Goal: Navigation & Orientation: Understand site structure

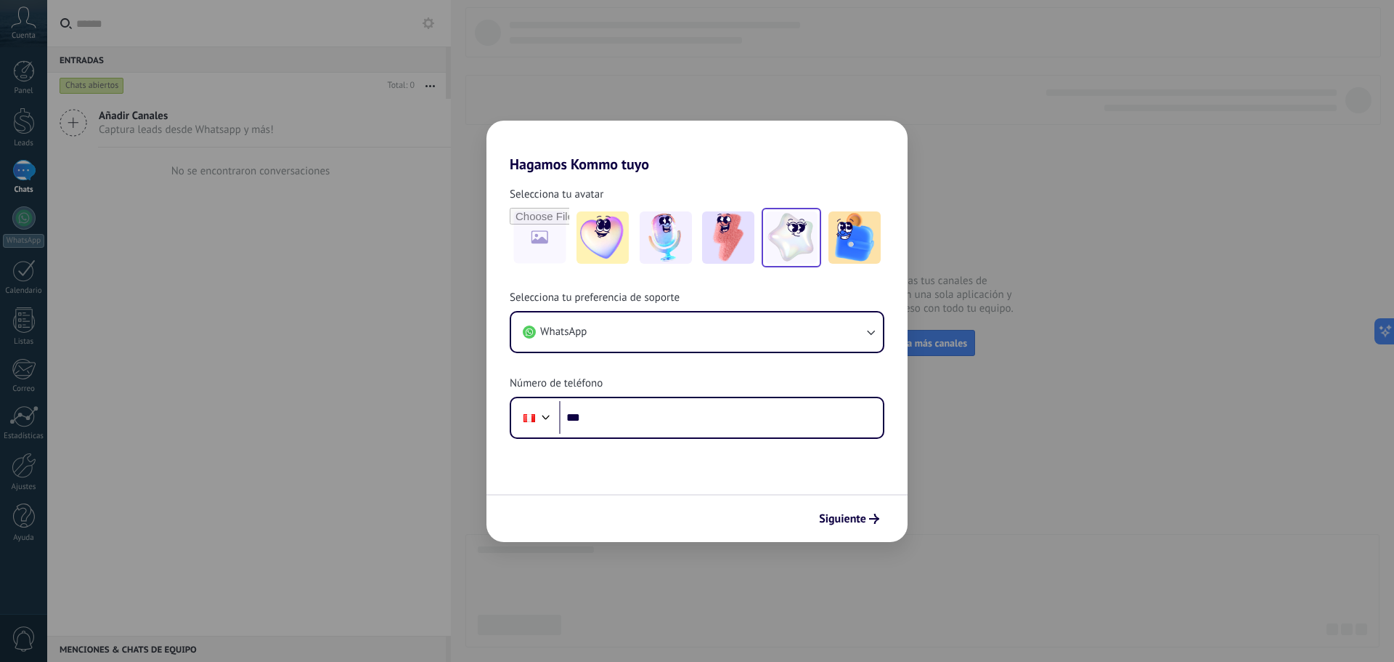
click at [797, 226] on img at bounding box center [791, 237] width 52 height 52
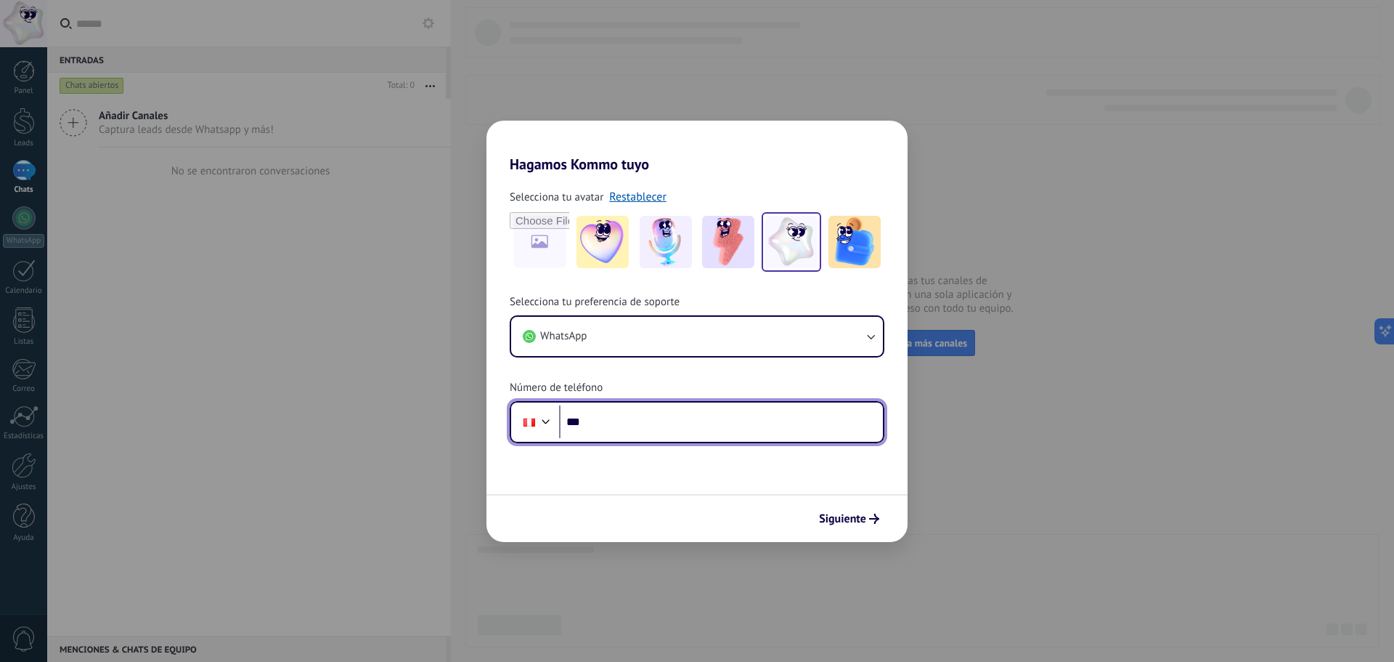
click at [622, 416] on input "***" at bounding box center [721, 421] width 324 height 33
type input "**********"
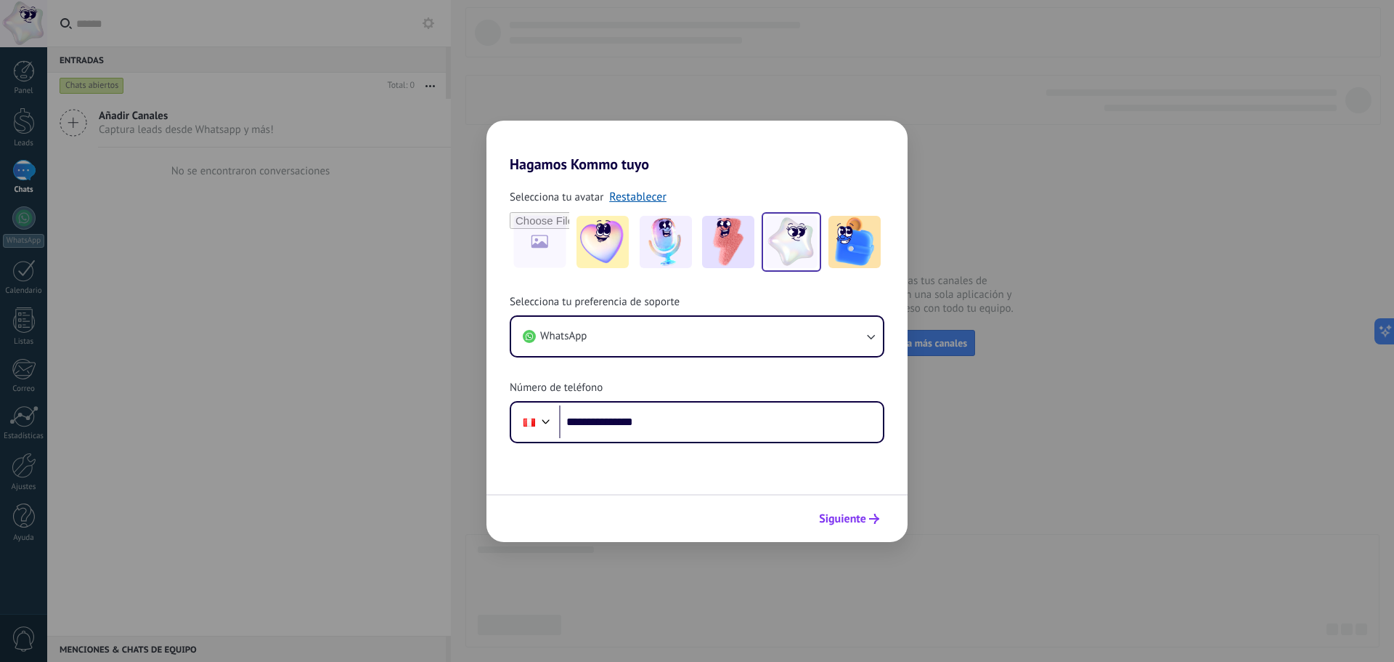
click at [869, 514] on span "Siguiente" at bounding box center [849, 518] width 60 height 10
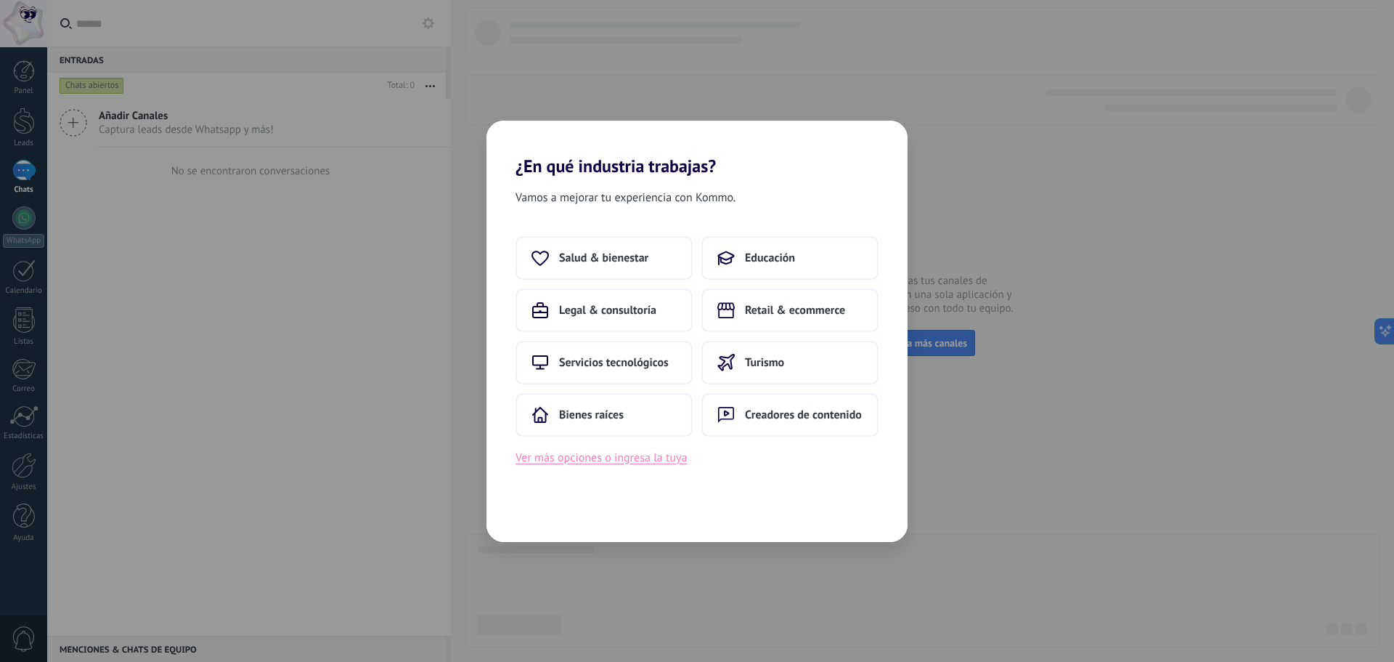
click at [612, 459] on button "Ver más opciones o ingresa la tuya" at bounding box center [601, 457] width 171 height 19
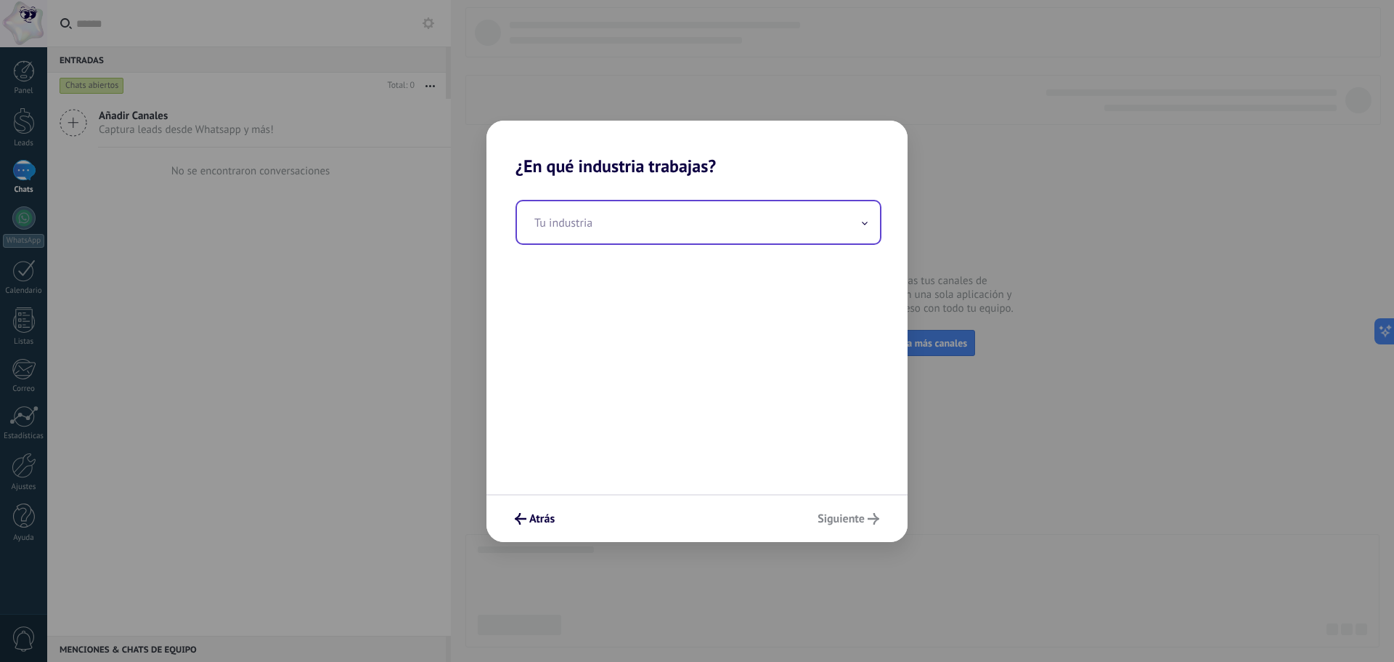
click at [862, 219] on span at bounding box center [864, 222] width 7 height 14
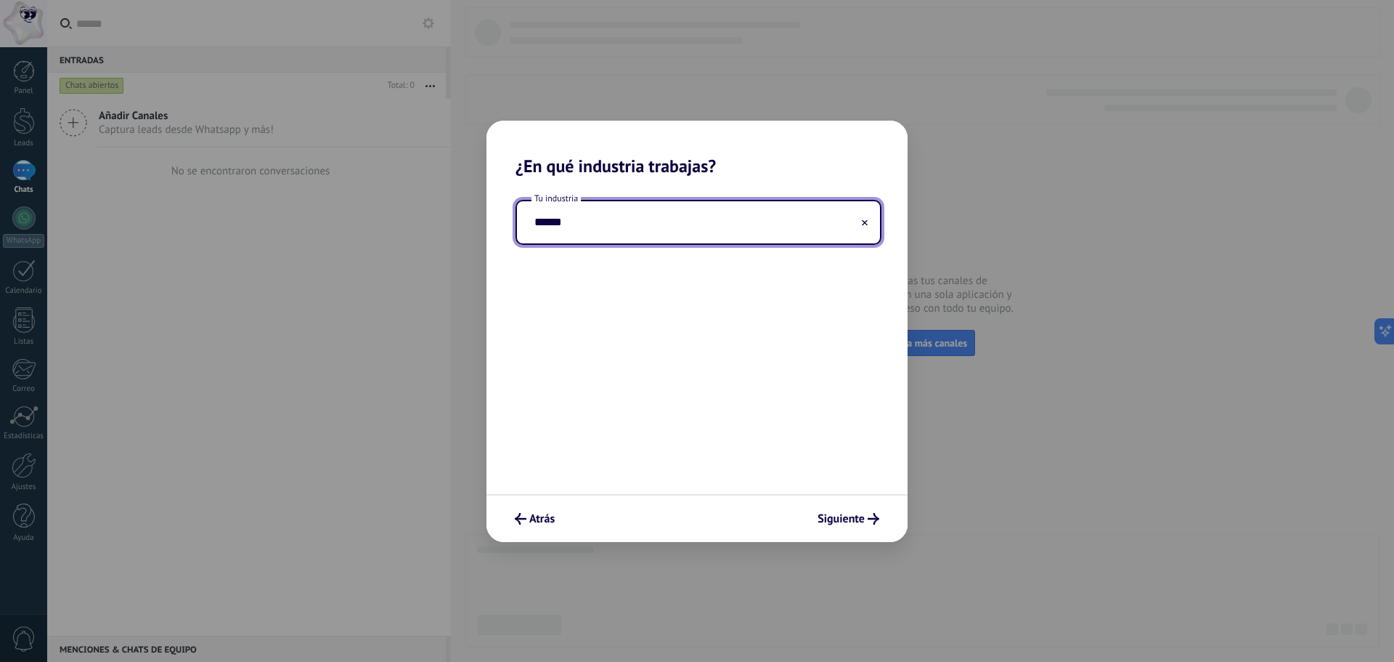
click at [537, 221] on input "******" at bounding box center [698, 222] width 363 height 42
drag, startPoint x: 577, startPoint y: 237, endPoint x: 495, endPoint y: 235, distance: 82.1
click at [495, 235] on div "Tu industria ******" at bounding box center [697, 334] width 421 height 317
drag, startPoint x: 538, startPoint y: 225, endPoint x: 529, endPoint y: 224, distance: 8.7
click at [529, 224] on input "**********" at bounding box center [698, 222] width 363 height 42
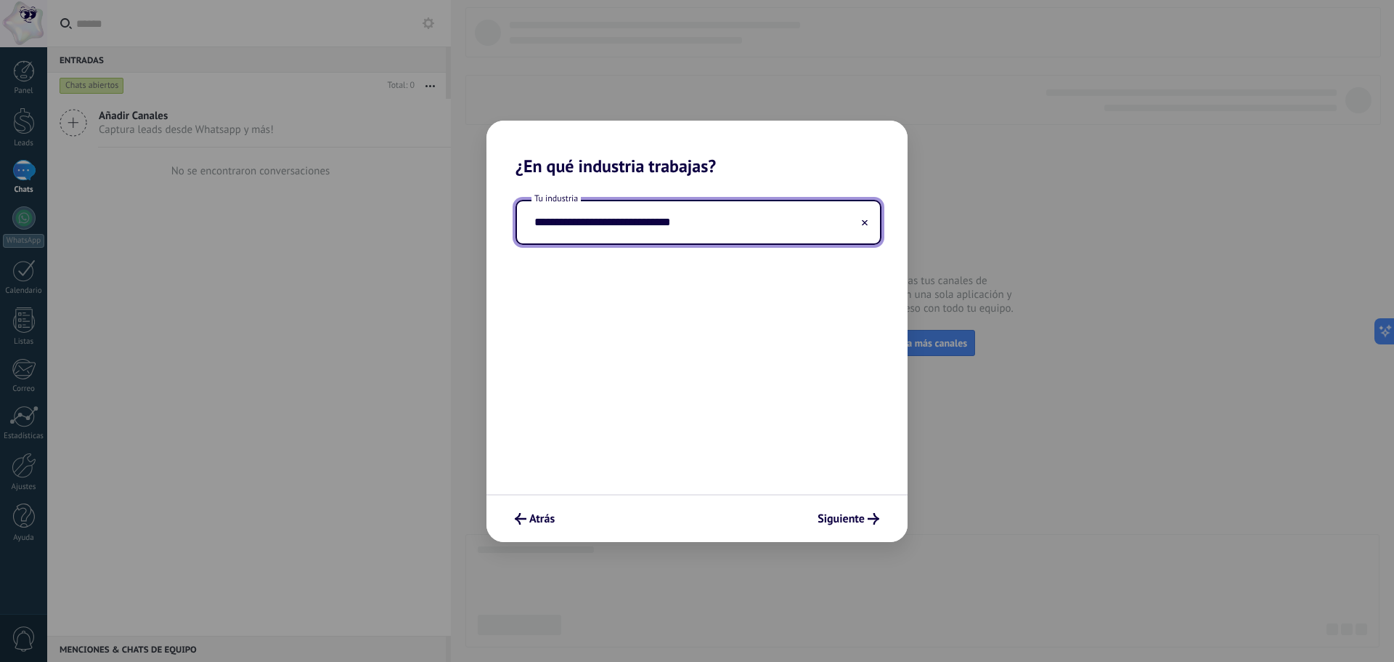
click at [616, 224] on input "**********" at bounding box center [698, 222] width 363 height 42
click at [657, 217] on input "**********" at bounding box center [698, 222] width 363 height 42
click at [701, 224] on input "**********" at bounding box center [698, 222] width 363 height 42
type input "**********"
click at [858, 513] on span "Siguiente" at bounding box center [841, 518] width 47 height 10
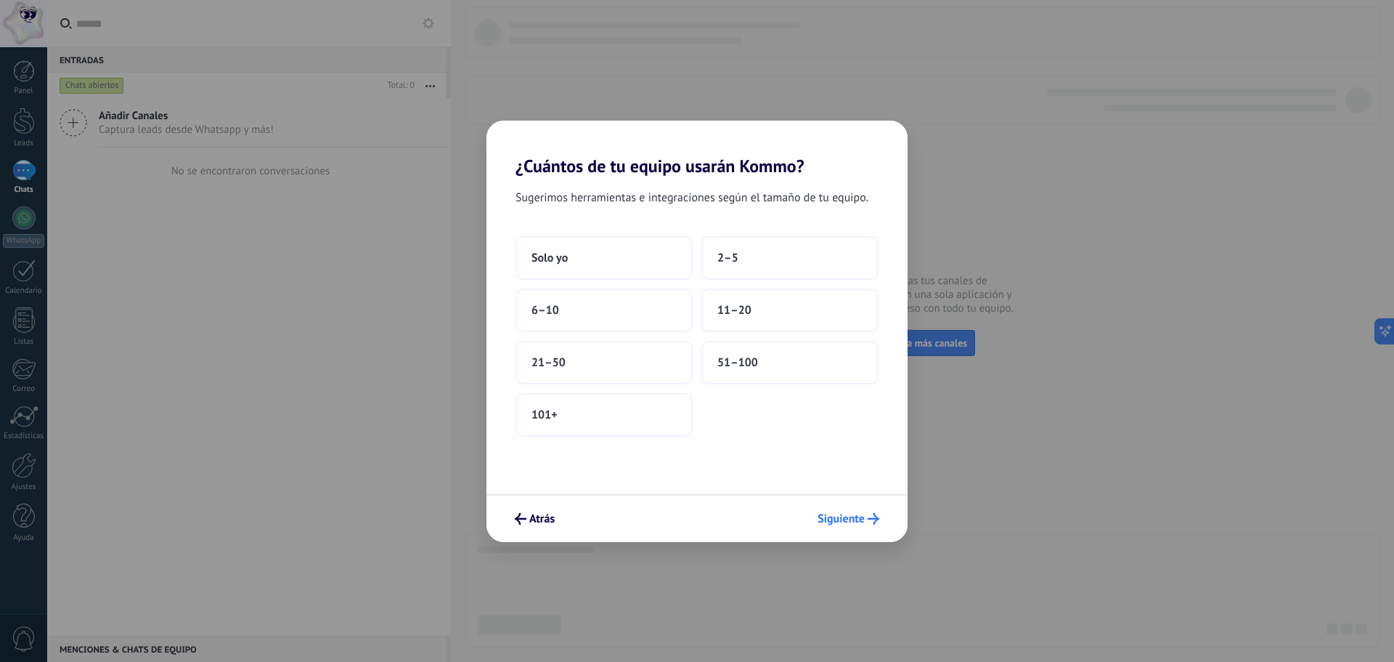
click at [860, 517] on span "Siguiente" at bounding box center [841, 518] width 47 height 10
click at [863, 516] on span "Siguiente" at bounding box center [841, 518] width 47 height 10
click at [589, 355] on button "21–50" at bounding box center [604, 363] width 177 height 44
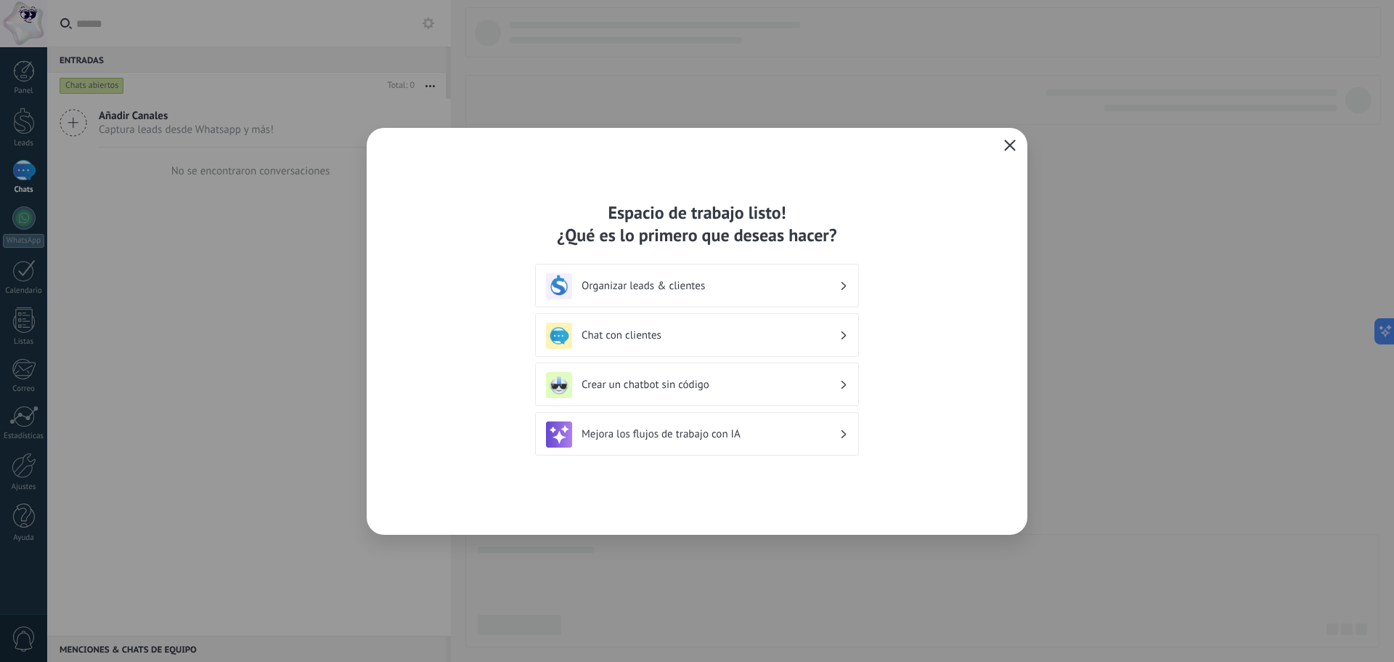
click at [1010, 143] on icon "button" at bounding box center [1010, 145] width 12 height 12
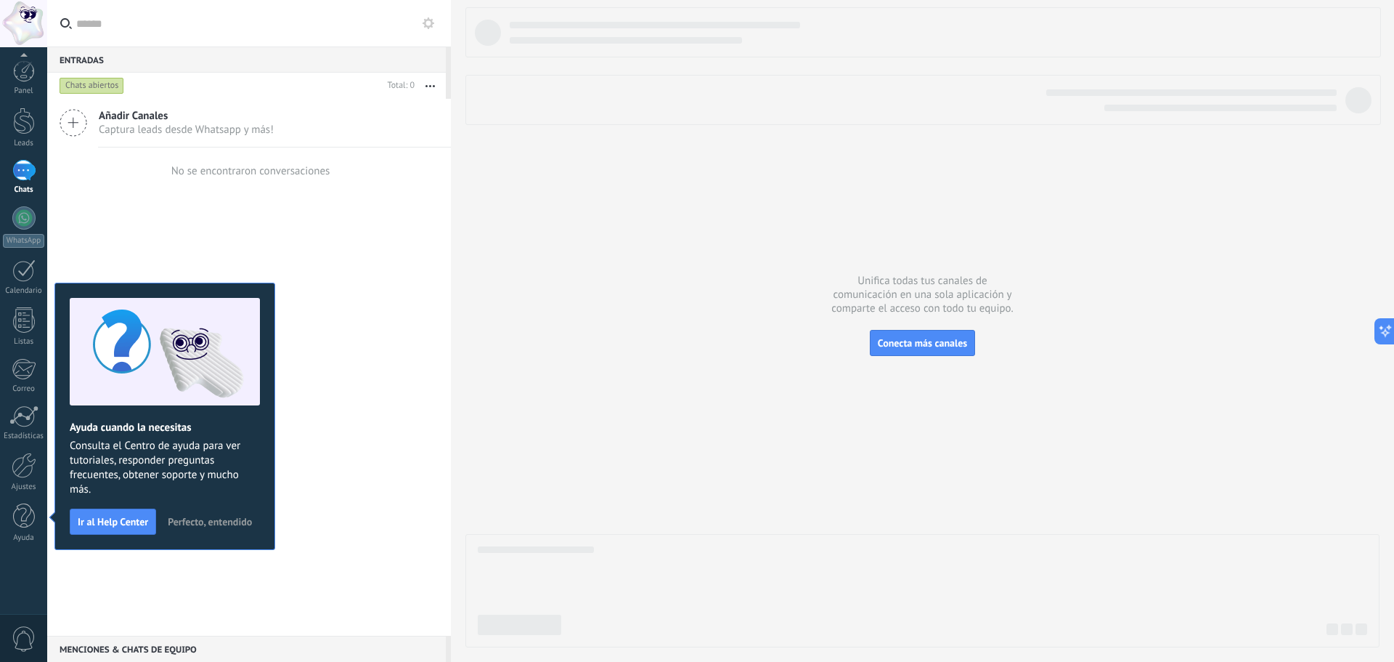
click at [238, 517] on span "Perfecto, entendido" at bounding box center [210, 521] width 84 height 10
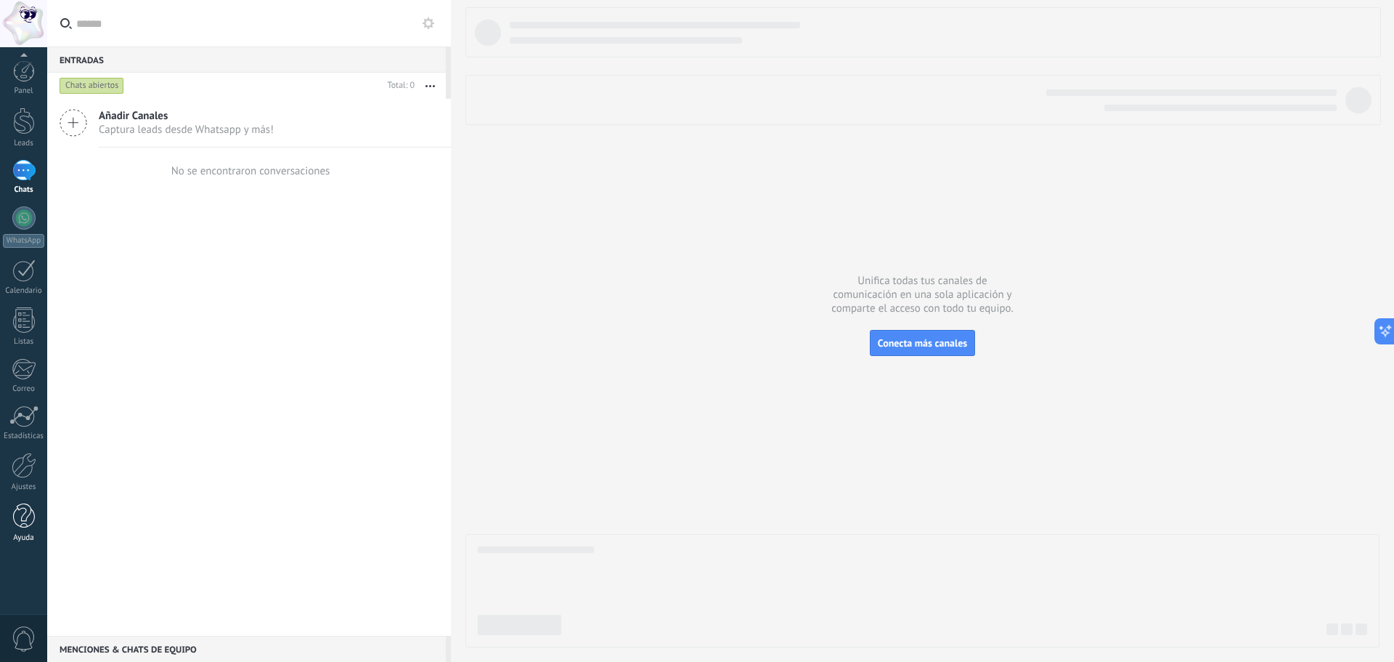
click at [19, 522] on div at bounding box center [24, 515] width 22 height 25
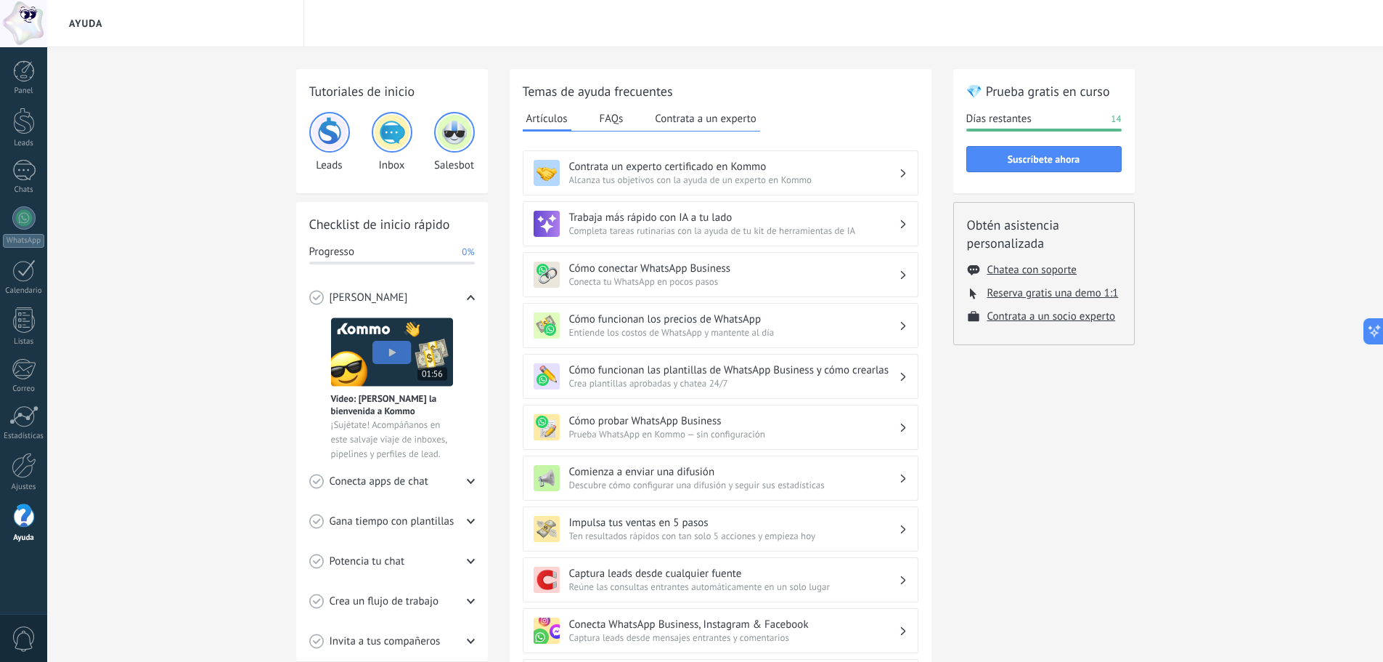
click at [26, 522] on div at bounding box center [24, 515] width 22 height 25
click at [858, 370] on h3 "Cómo funcionan las plantillas de WhatsApp Business y cómo crearlas" at bounding box center [734, 370] width 330 height 14
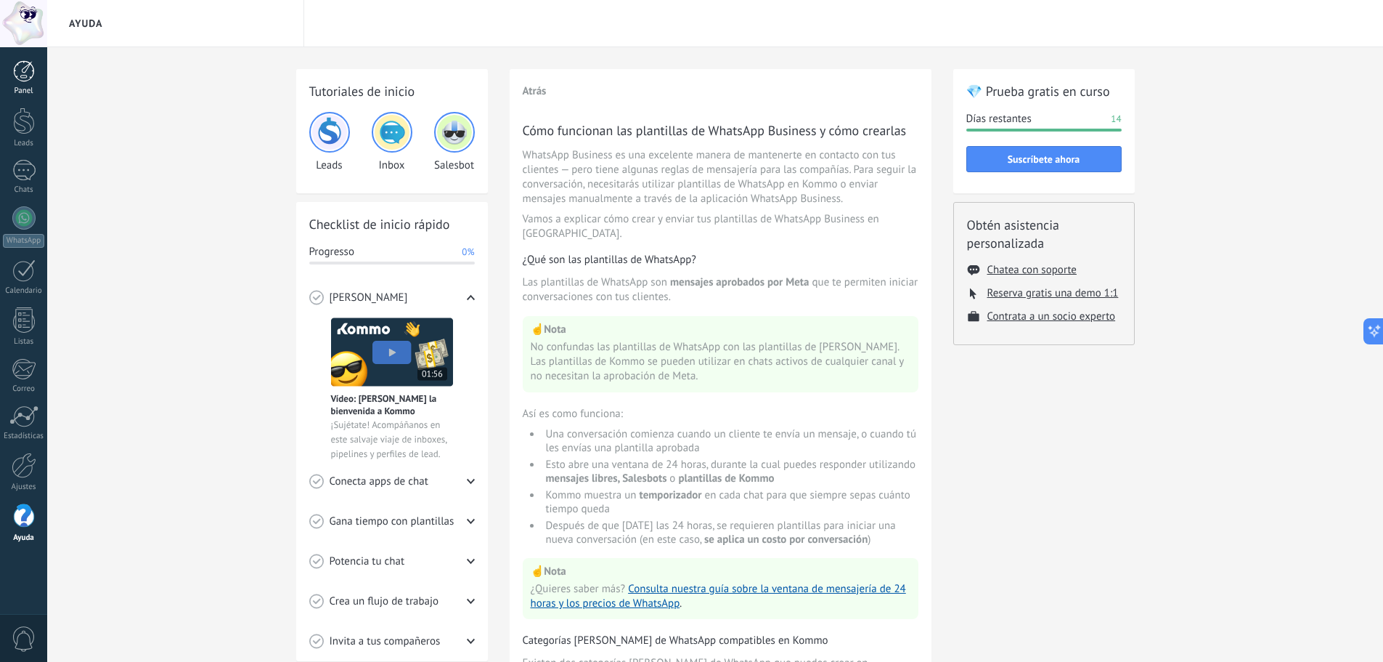
click at [27, 73] on div at bounding box center [24, 71] width 22 height 22
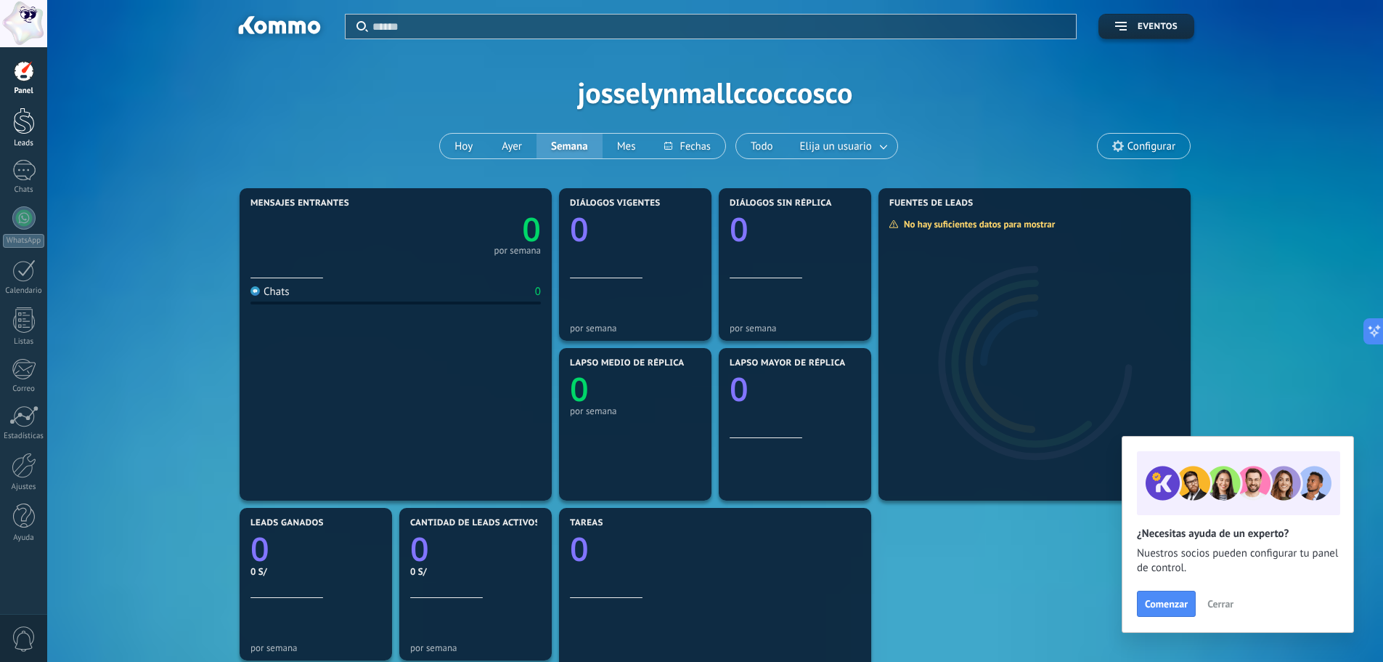
click at [28, 121] on div at bounding box center [24, 120] width 22 height 27
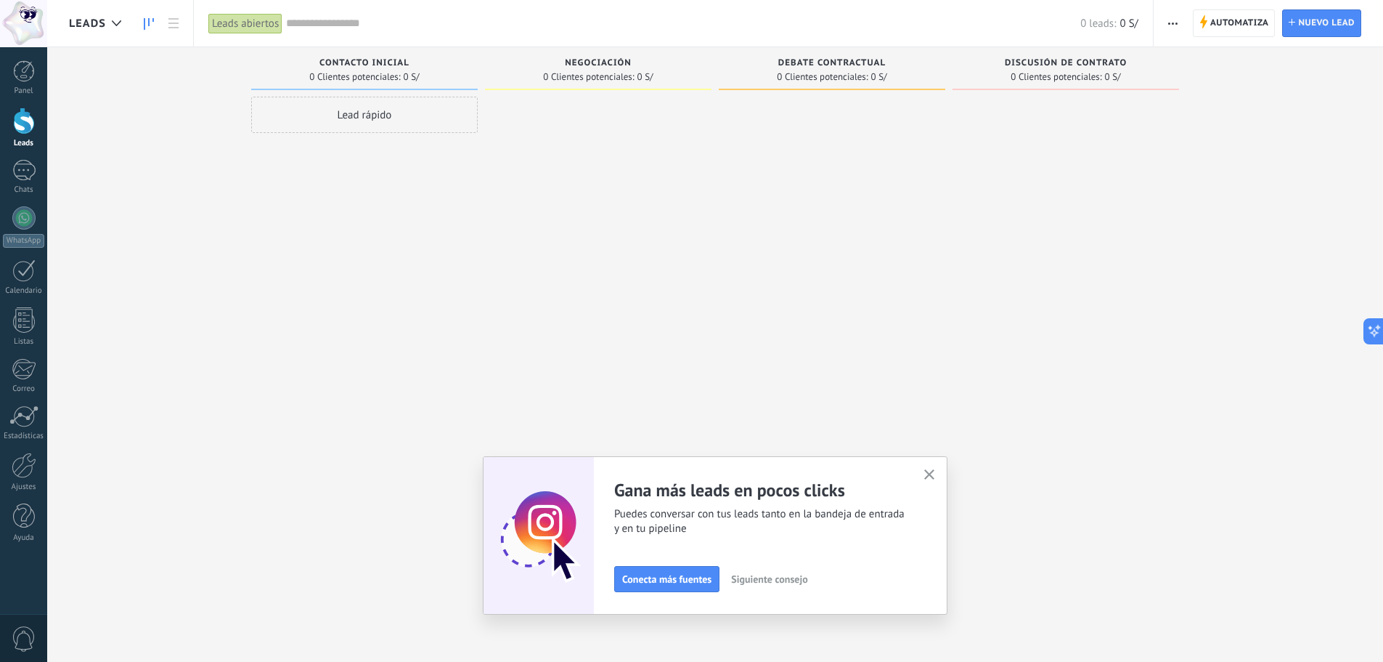
click at [25, 121] on div at bounding box center [24, 120] width 22 height 27
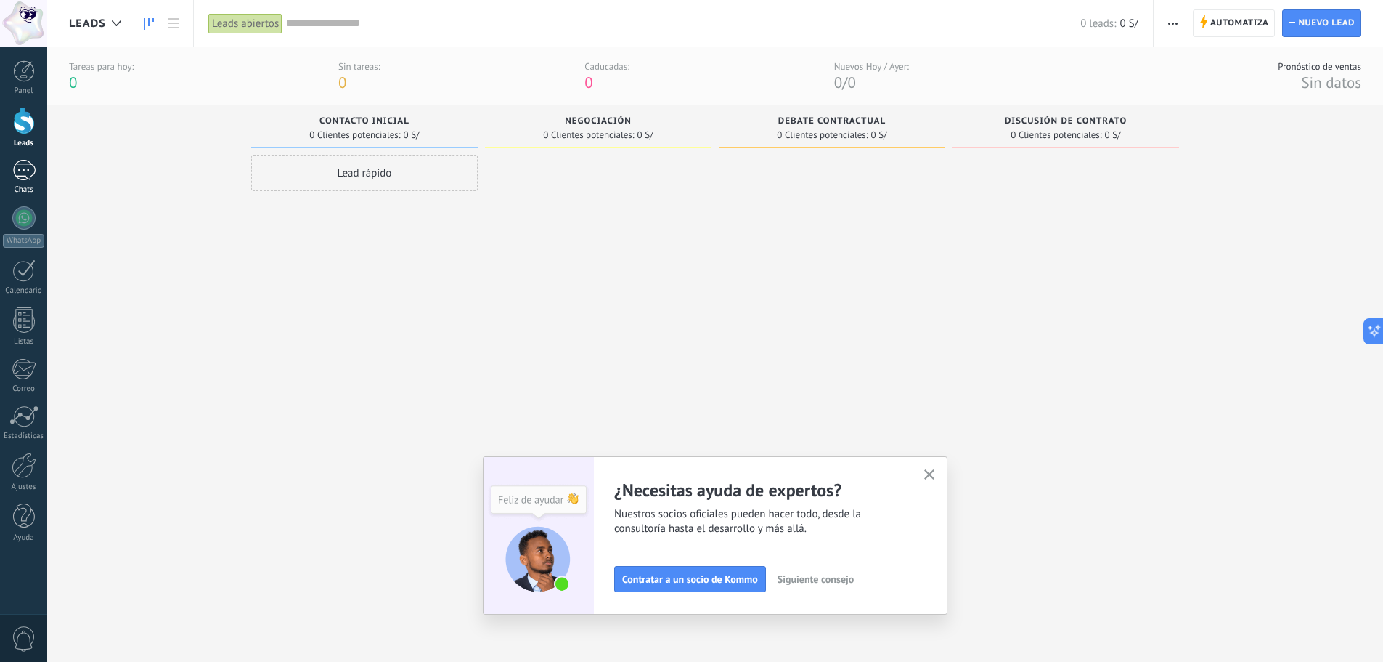
click at [23, 166] on div at bounding box center [23, 170] width 23 height 21
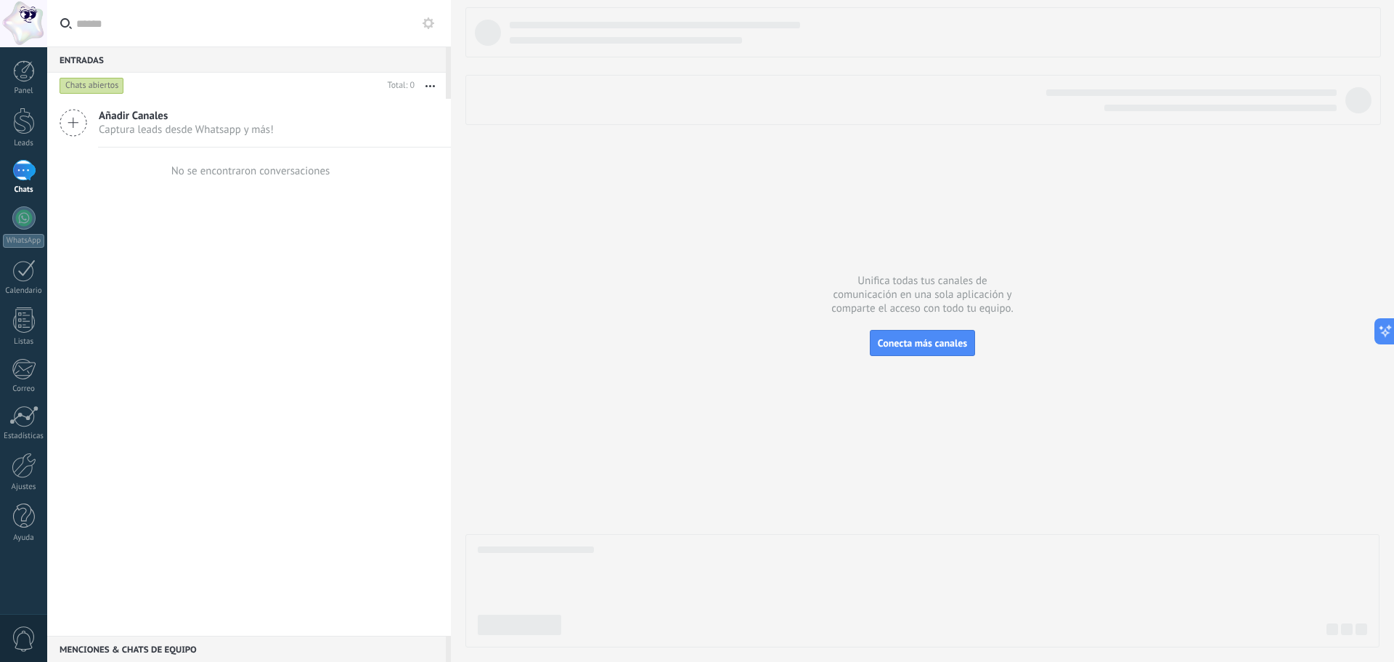
click at [73, 113] on icon at bounding box center [74, 123] width 28 height 28
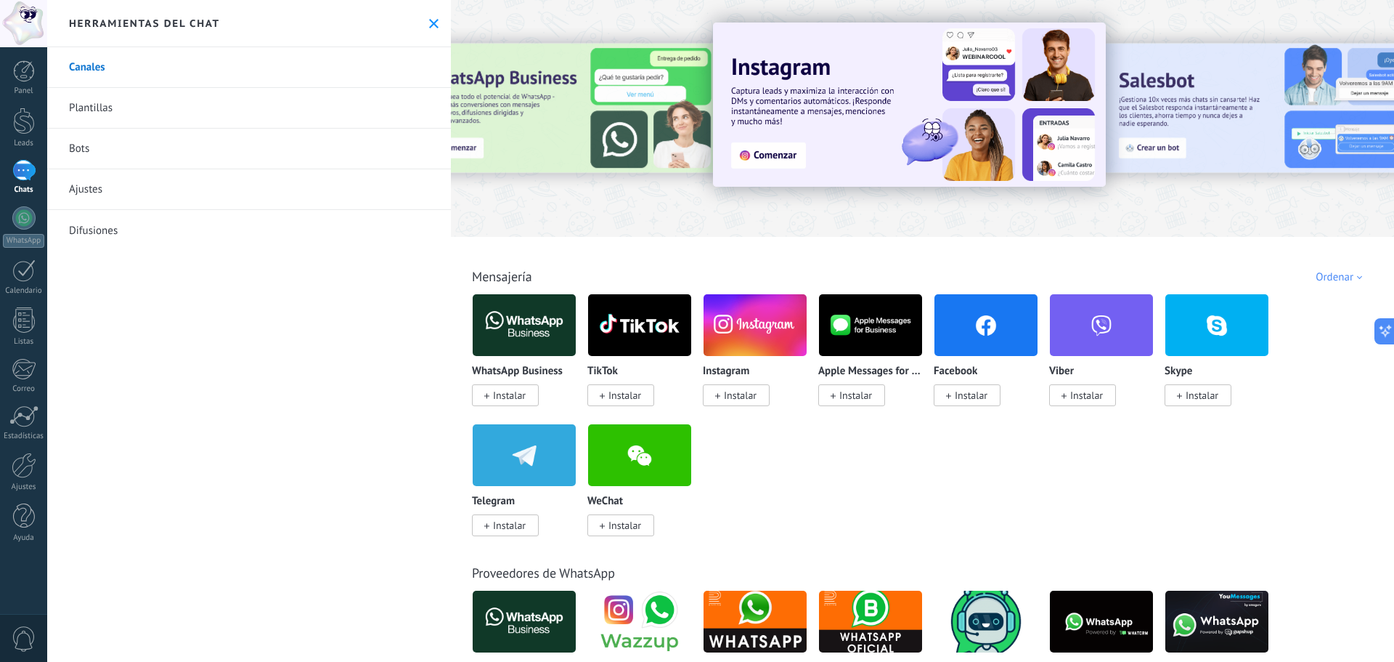
click at [431, 19] on icon at bounding box center [433, 23] width 9 height 9
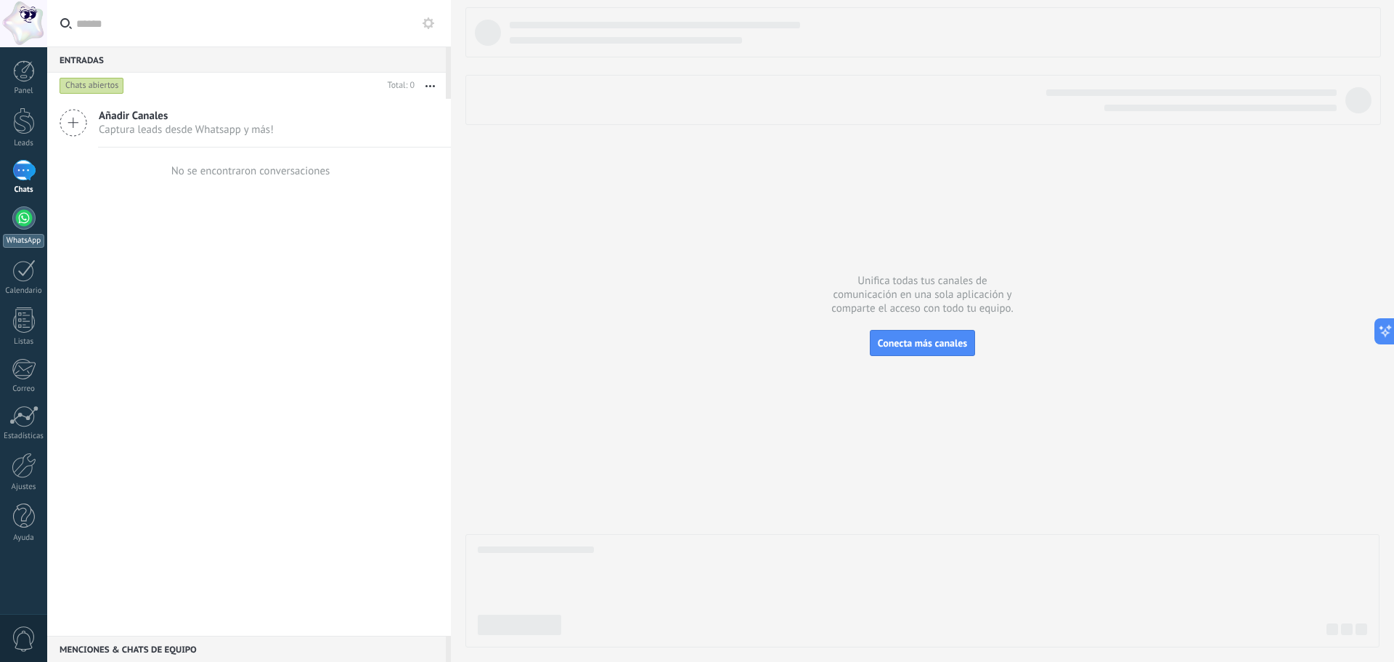
click at [20, 217] on div at bounding box center [23, 217] width 23 height 23
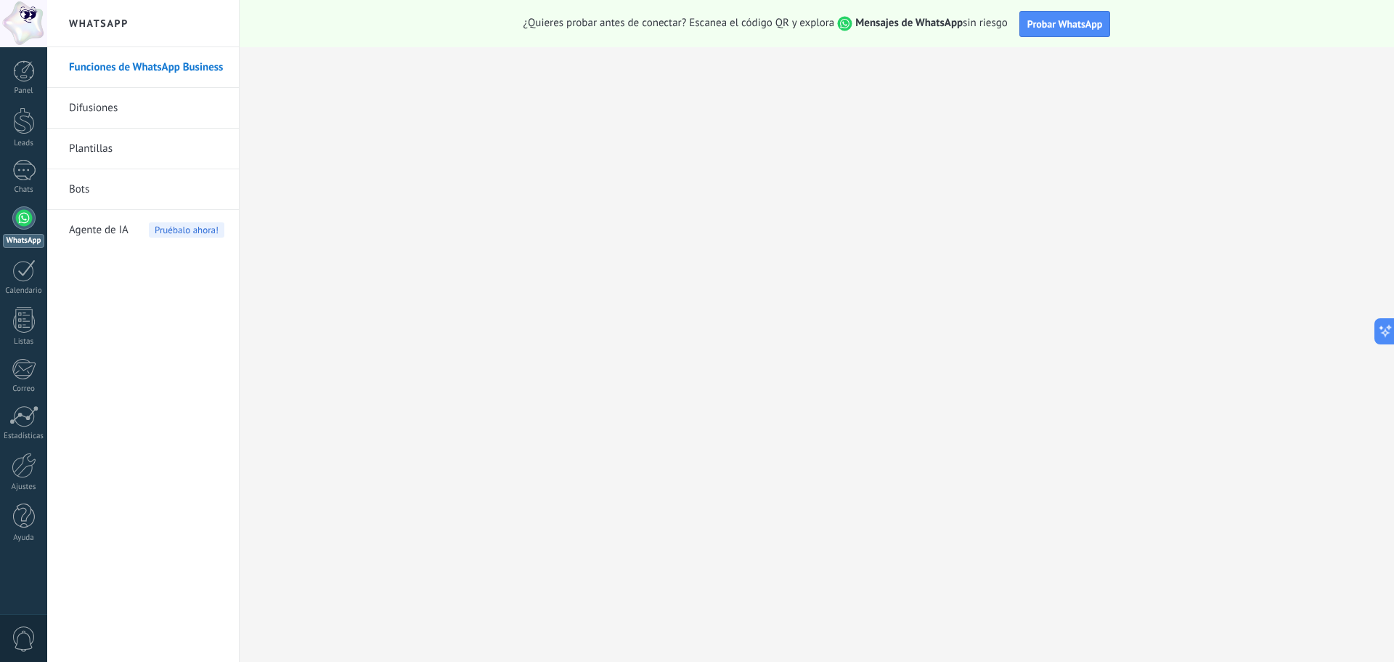
click at [154, 109] on link "Difusiones" at bounding box center [146, 108] width 155 height 41
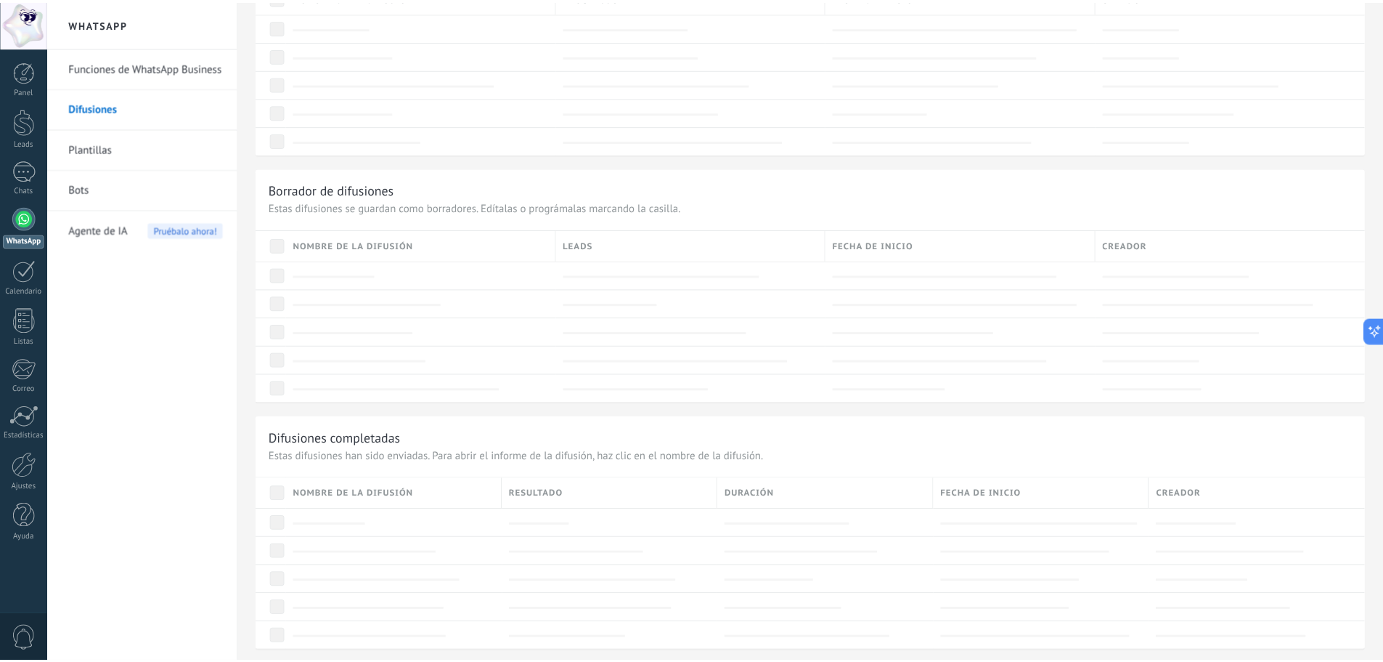
scroll to position [610, 0]
click at [150, 145] on link "Plantillas" at bounding box center [146, 149] width 155 height 41
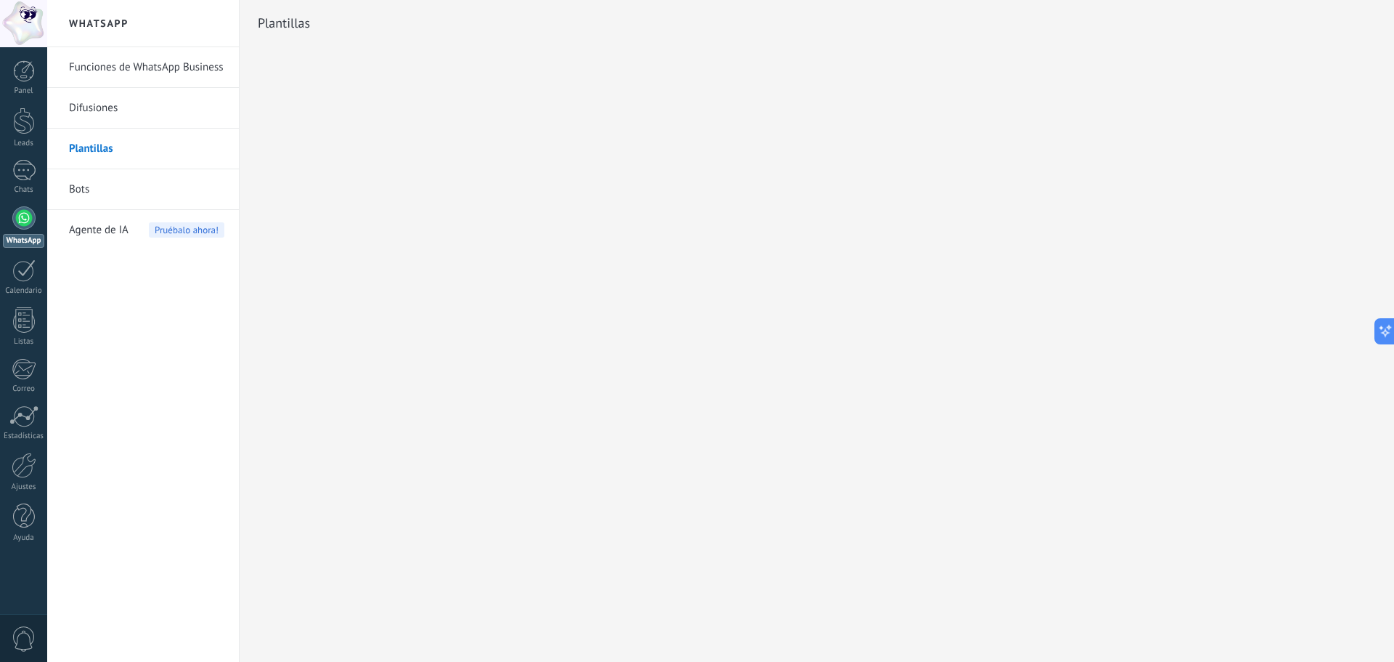
click at [137, 184] on link "Bots" at bounding box center [146, 189] width 155 height 41
click at [112, 224] on span "Agente de IA" at bounding box center [99, 230] width 60 height 41
click at [30, 270] on div at bounding box center [23, 270] width 23 height 23
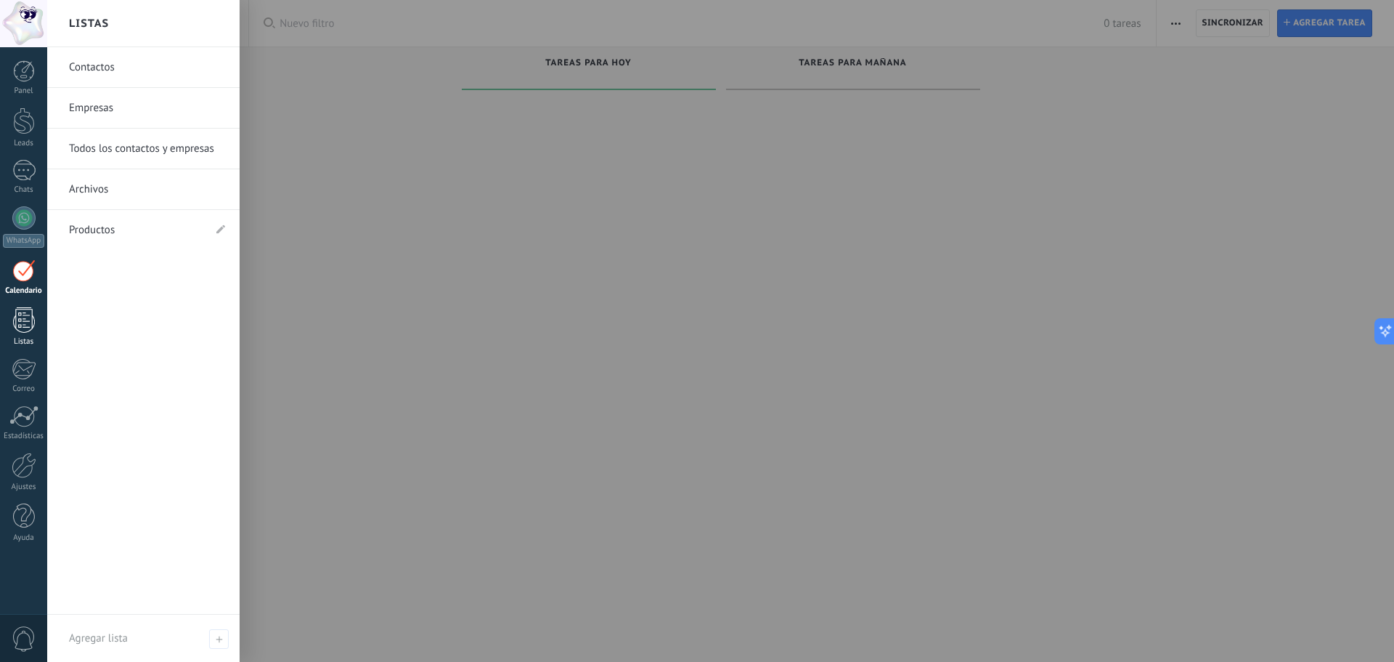
click at [28, 325] on div at bounding box center [24, 319] width 22 height 25
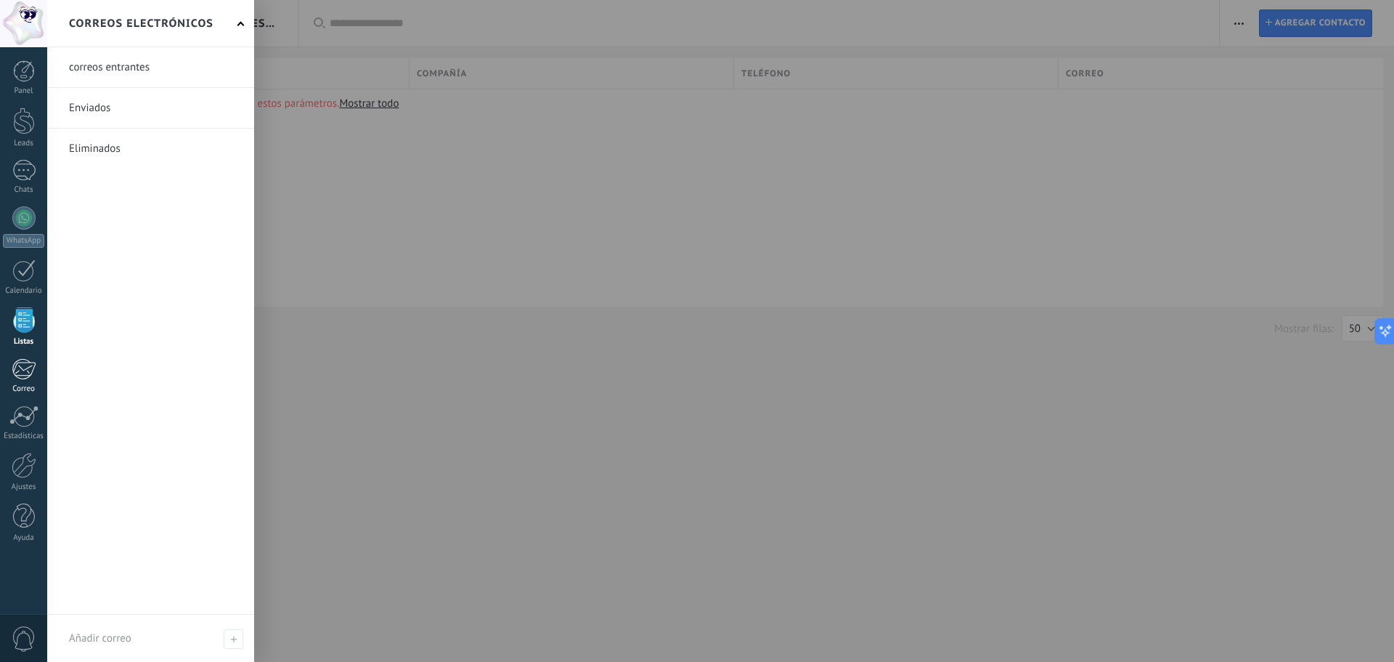
click at [27, 370] on div at bounding box center [24, 369] width 24 height 22
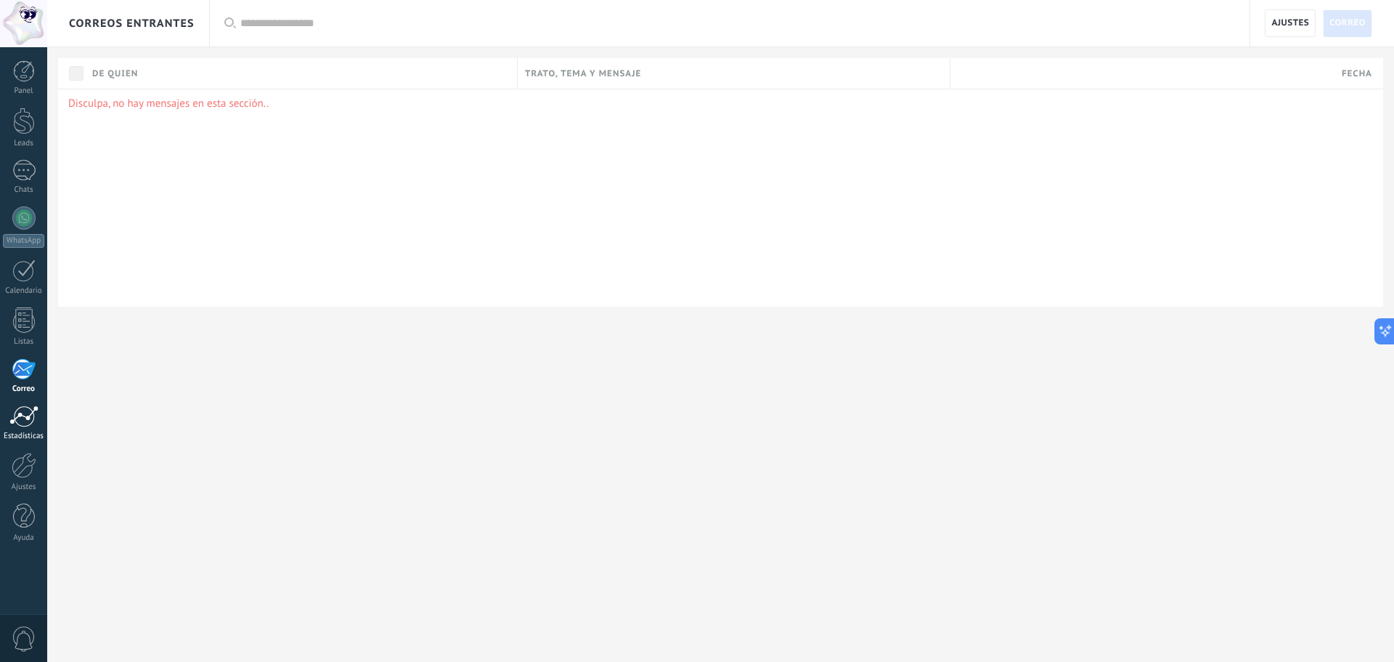
click at [26, 417] on div at bounding box center [23, 416] width 29 height 22
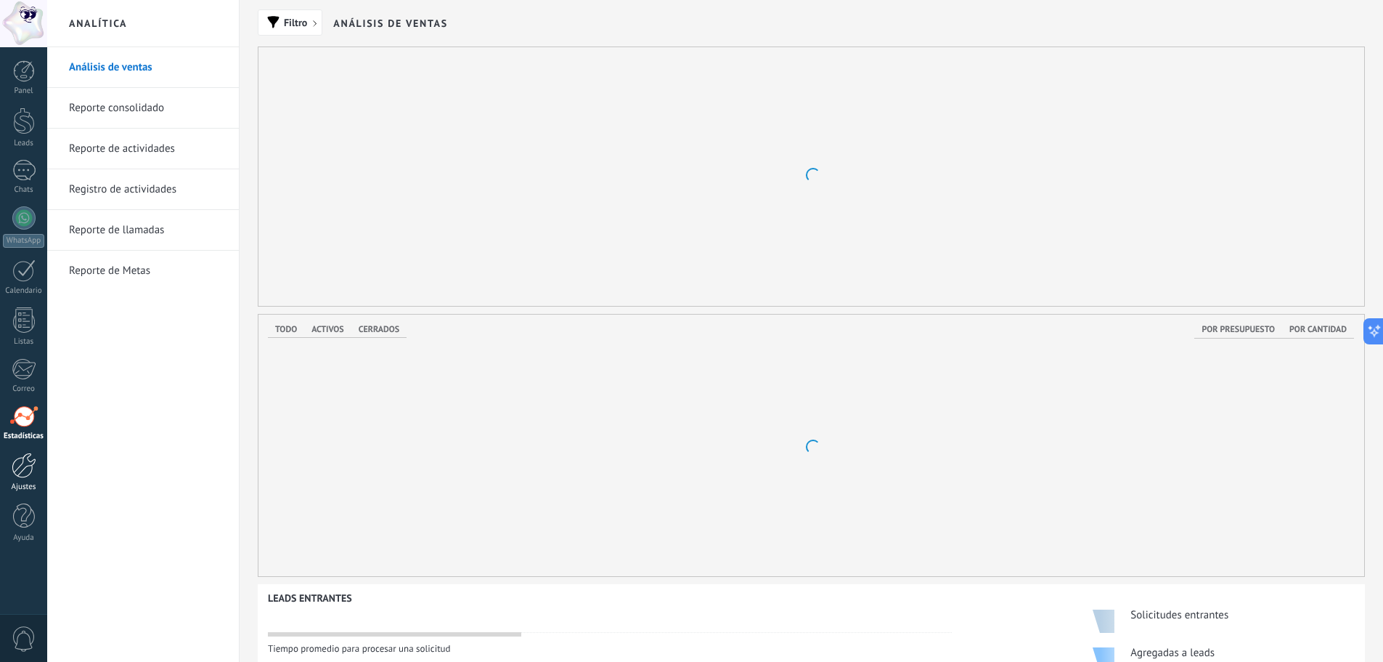
click at [29, 468] on div at bounding box center [24, 464] width 25 height 25
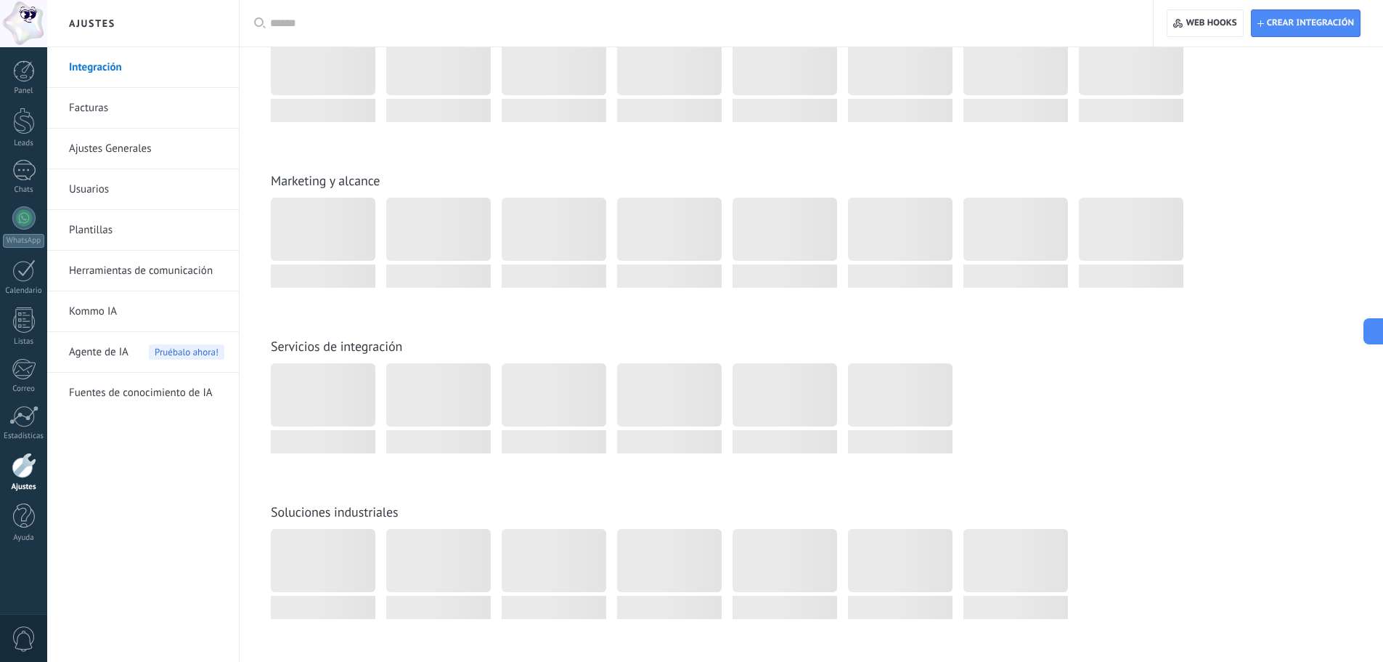
scroll to position [1525, 0]
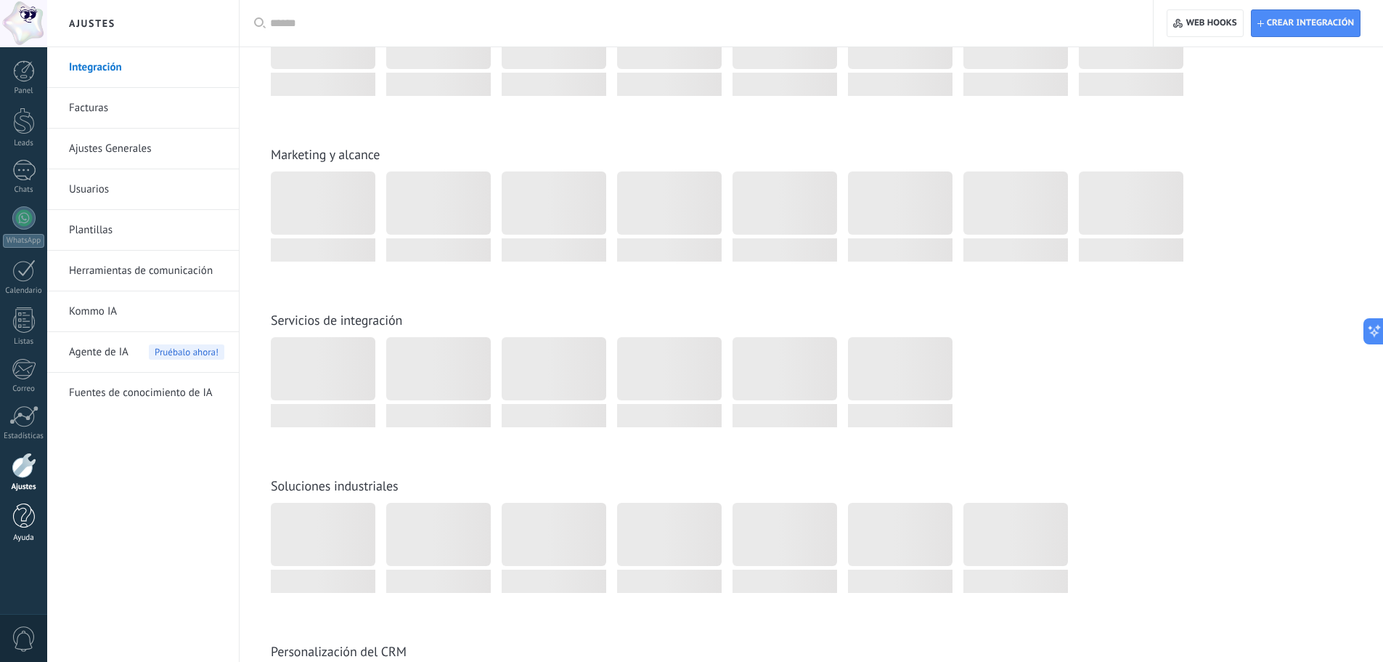
click at [25, 514] on div at bounding box center [24, 515] width 22 height 25
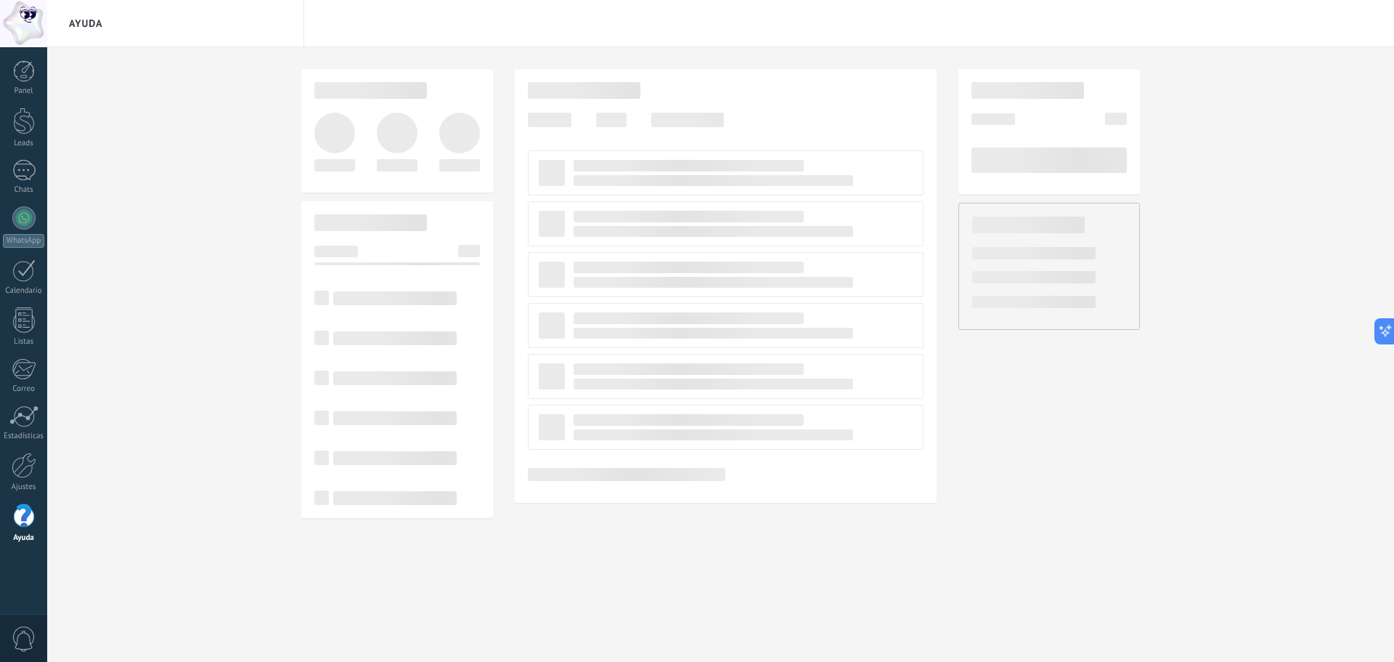
click at [25, 518] on div at bounding box center [24, 515] width 22 height 25
click at [23, 633] on span "0" at bounding box center [24, 638] width 25 height 25
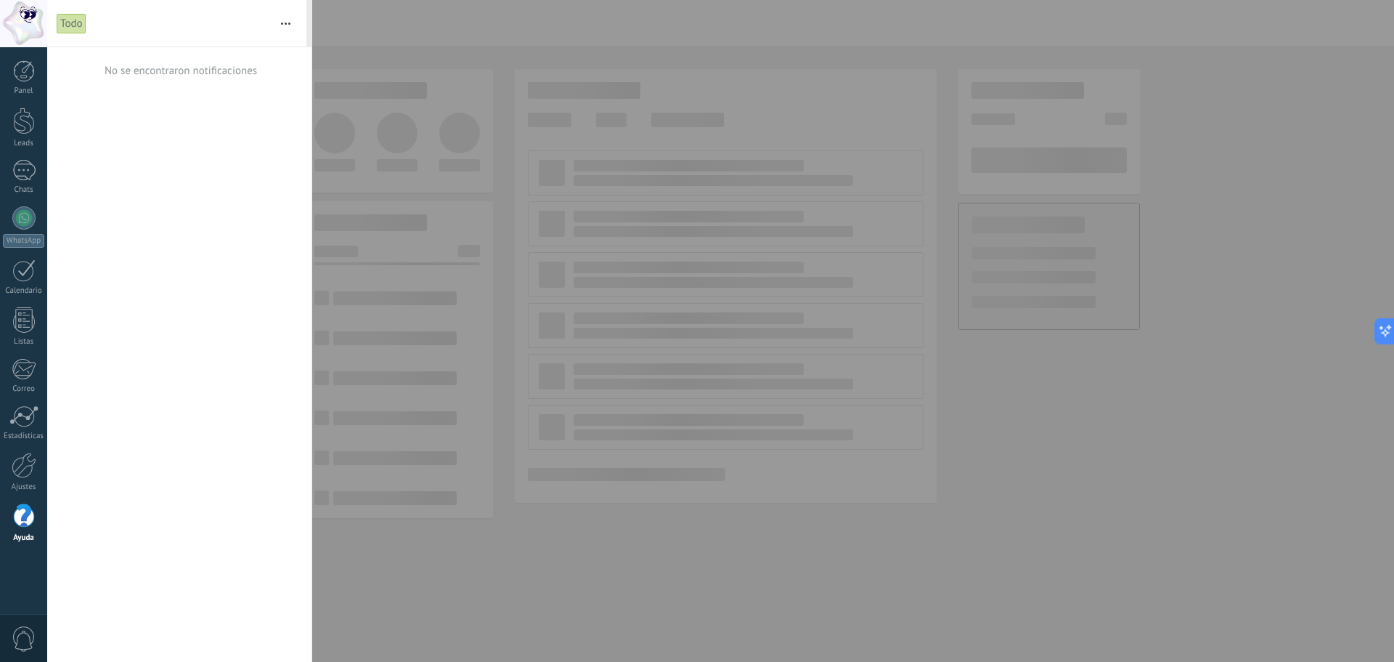
click at [369, 28] on div at bounding box center [697, 331] width 1394 height 662
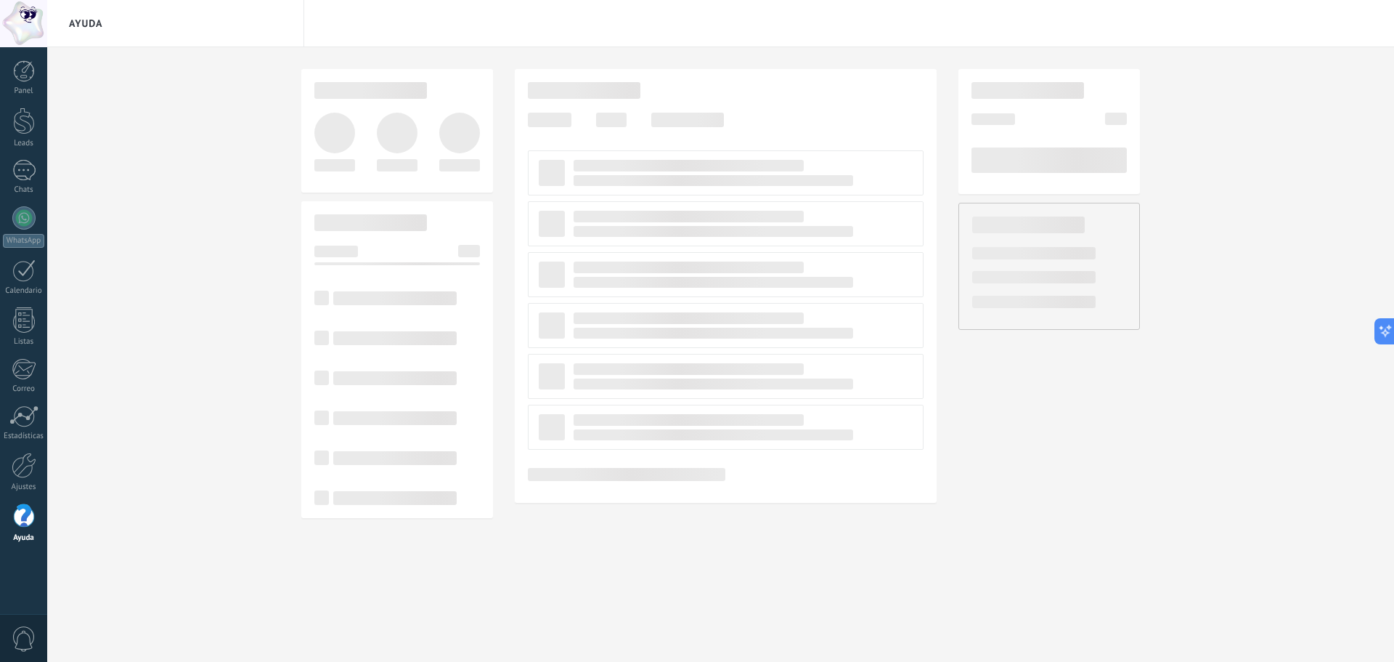
click at [85, 16] on div "Ayuda" at bounding box center [175, 23] width 257 height 46
click at [85, 26] on div "Ayuda" at bounding box center [175, 23] width 257 height 46
drag, startPoint x: 1285, startPoint y: 1, endPoint x: 1238, endPoint y: 178, distance: 183.2
click at [1238, 178] on div at bounding box center [720, 293] width 1347 height 492
click at [27, 64] on div at bounding box center [24, 71] width 22 height 22
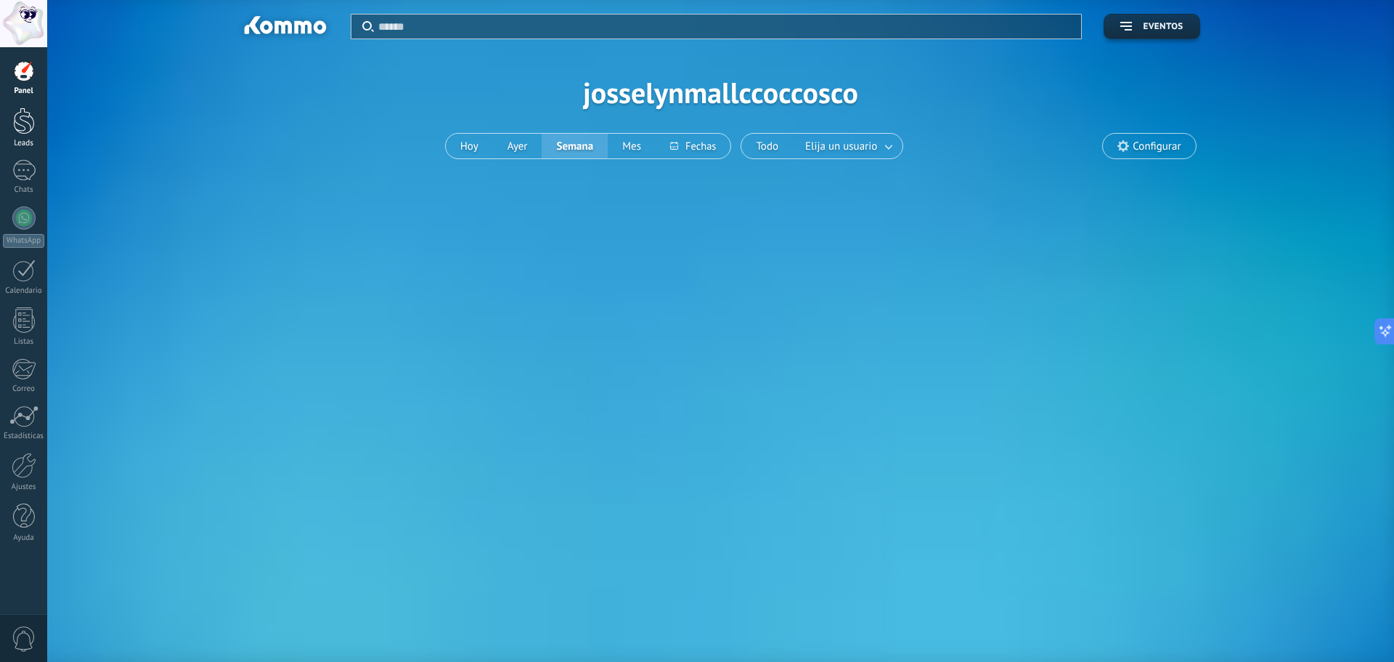
click at [31, 121] on div at bounding box center [24, 120] width 22 height 27
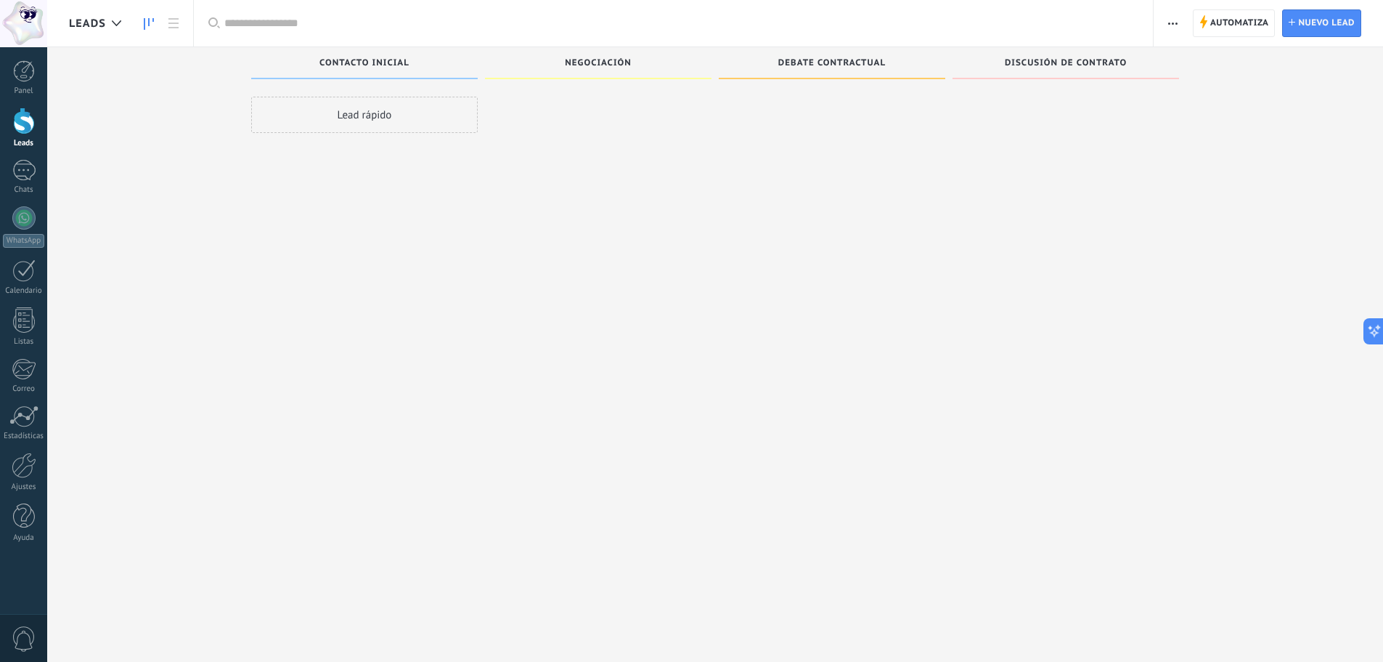
drag, startPoint x: 1347, startPoint y: 0, endPoint x: 778, endPoint y: 196, distance: 602.2
click at [778, 196] on div at bounding box center [832, 333] width 227 height 472
click at [114, 23] on use at bounding box center [116, 23] width 9 height 6
click at [114, 18] on div at bounding box center [117, 23] width 24 height 28
click at [609, 56] on div "Negociación" at bounding box center [598, 63] width 227 height 32
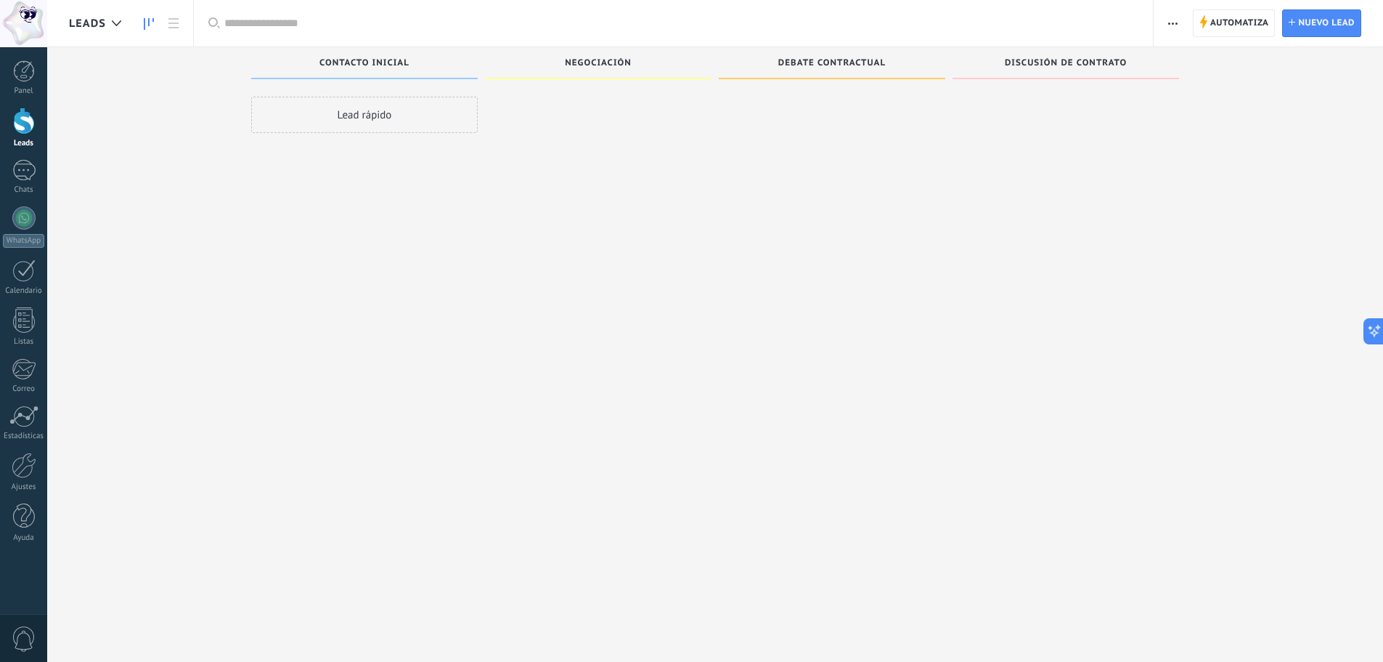
click at [354, 60] on span "Contacto inicial" at bounding box center [365, 63] width 90 height 10
click at [582, 65] on span "Negociación" at bounding box center [598, 63] width 67 height 10
click at [842, 65] on span "Debate contractual" at bounding box center [832, 63] width 107 height 10
